Goal: Information Seeking & Learning: Learn about a topic

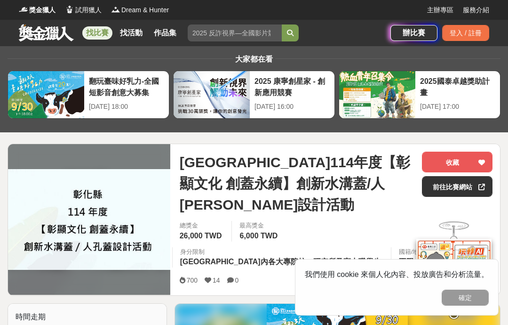
click at [57, 24] on link at bounding box center [46, 33] width 57 height 18
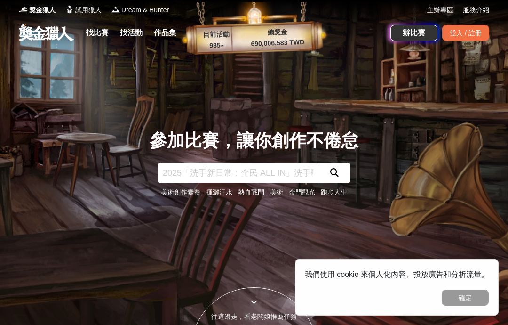
click at [292, 38] on p "690,006,583 TWD" at bounding box center [277, 43] width 85 height 13
click at [223, 46] on p "985 ▴" at bounding box center [217, 45] width 38 height 11
click at [246, 32] on p "總獎金" at bounding box center [277, 32] width 85 height 13
click at [276, 28] on p "總獎金" at bounding box center [277, 32] width 85 height 13
click at [105, 30] on link "找比賽" at bounding box center [97, 32] width 30 height 13
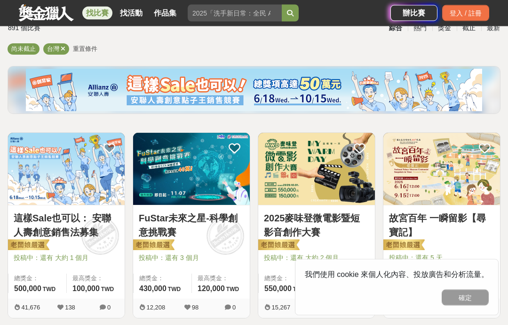
scroll to position [74, 0]
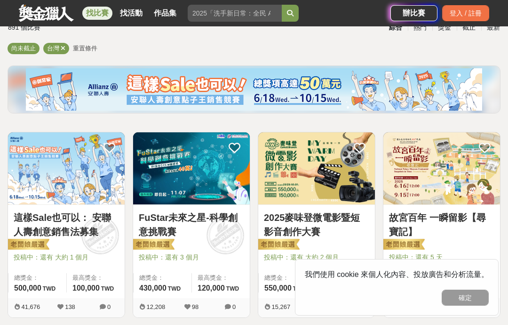
click at [432, 185] on img at bounding box center [442, 168] width 117 height 72
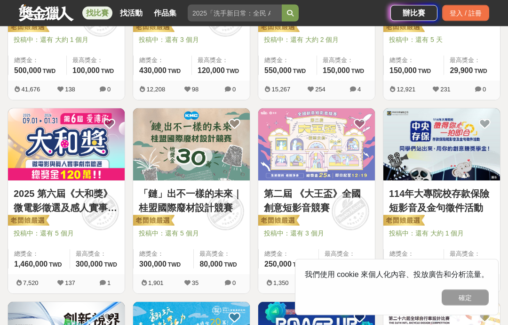
scroll to position [292, 0]
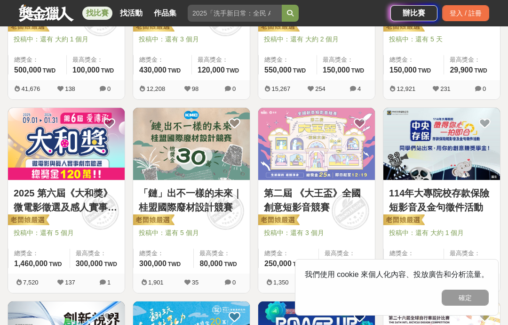
click at [155, 125] on img at bounding box center [191, 144] width 117 height 72
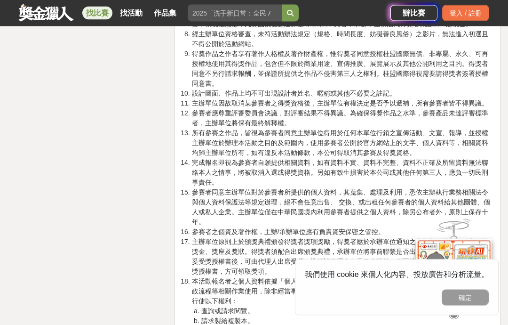
scroll to position [2152, 0]
click at [472, 305] on button "確定" at bounding box center [465, 297] width 47 height 16
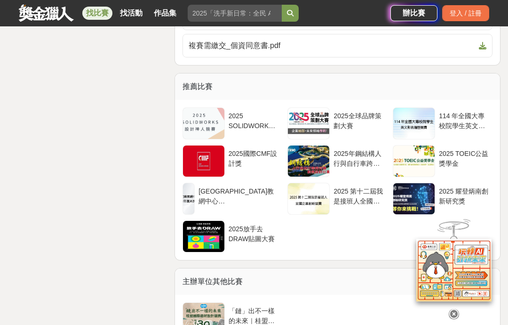
scroll to position [2828, 0]
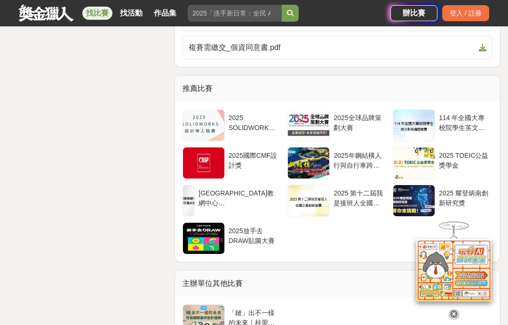
click at [265, 244] on div "2025放手去DRAW貼圖大賽" at bounding box center [254, 235] width 50 height 18
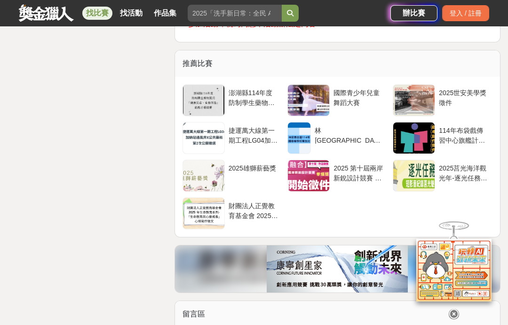
scroll to position [5094, 0]
